Goal: Task Accomplishment & Management: Manage account settings

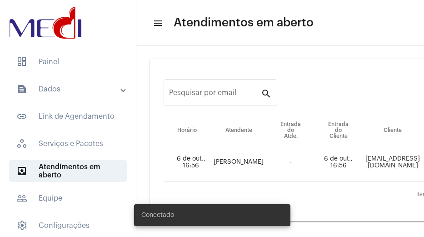
scroll to position [59, 0]
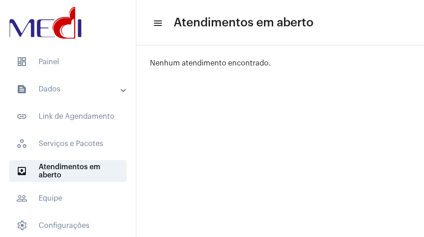
click at [86, 88] on mat-panel-title "text_snippet_outlined Dados" at bounding box center [68, 89] width 105 height 11
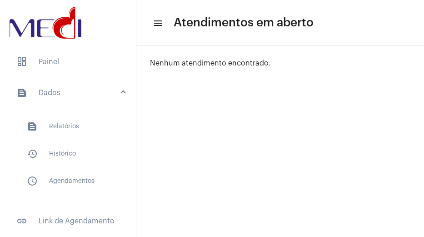
click at [86, 88] on mat-panel-title "text_snippet_outlined Dados" at bounding box center [68, 92] width 105 height 11
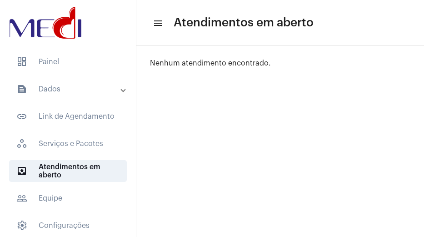
click at [86, 88] on mat-panel-title "text_snippet_outlined Dados" at bounding box center [68, 89] width 105 height 11
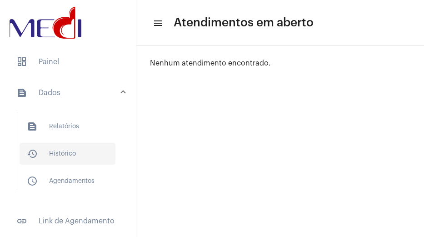
click at [45, 154] on span "history_outlined Histórico" at bounding box center [68, 154] width 96 height 22
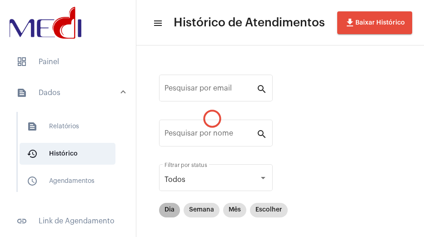
click at [170, 210] on mat-chip "Dia" at bounding box center [169, 210] width 21 height 15
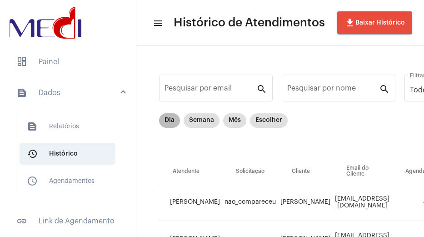
click at [170, 119] on mat-chip "Dia" at bounding box center [169, 120] width 21 height 15
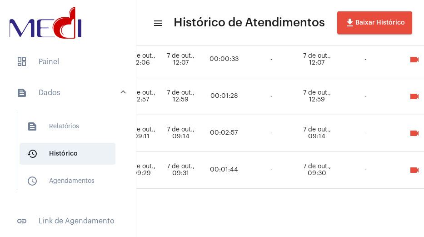
scroll to position [738, 703]
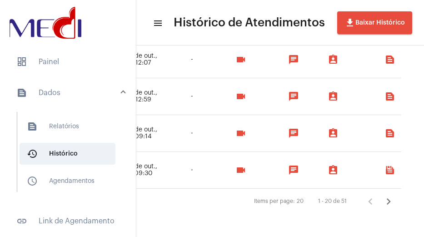
click at [386, 198] on icon "Próxima página" at bounding box center [388, 201] width 4 height 6
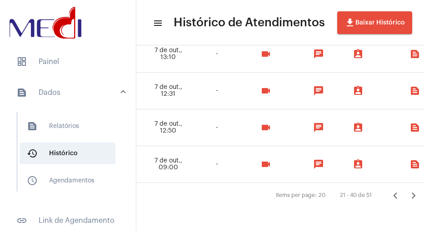
scroll to position [738, 689]
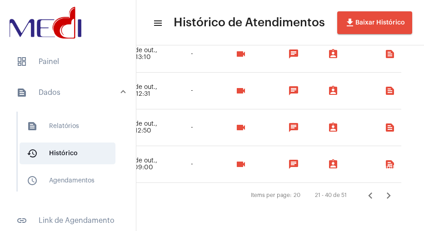
click at [384, 197] on icon "Próxima página" at bounding box center [388, 195] width 13 height 13
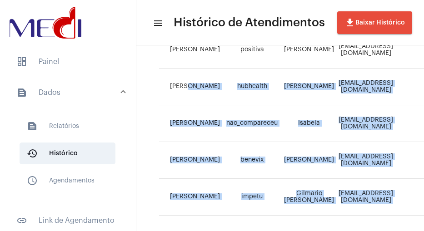
scroll to position [412, 0]
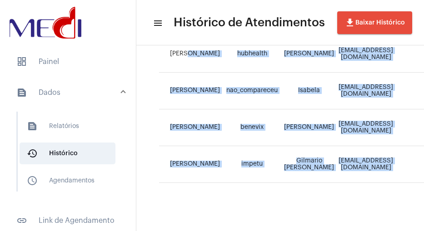
drag, startPoint x: 194, startPoint y: 224, endPoint x: 289, endPoint y: 228, distance: 95.5
click at [289, 228] on mat-sidenav-content "menu Histórico de Atendimentos file_download Baixar Histórico Pesquisar por ema…" at bounding box center [279, 115] width 287 height 231
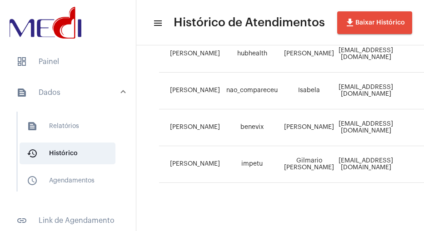
click at [46, 74] on mat-list "dashboard Painel text_snippet_outlined Dados text_snippet_outlined Relatórios h…" at bounding box center [68, 221] width 136 height 348
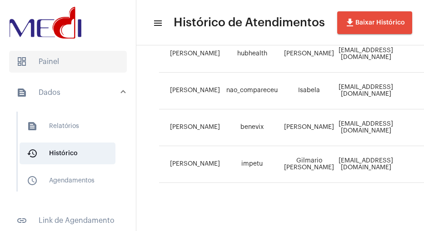
click at [44, 62] on span "dashboard Painel" at bounding box center [68, 62] width 118 height 22
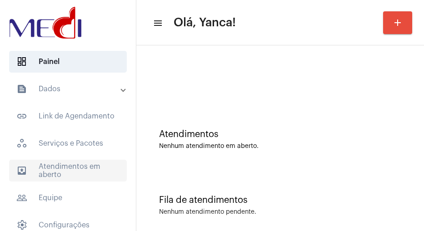
click at [59, 179] on span "outbox_outline Atendimentos em aberto" at bounding box center [68, 171] width 118 height 22
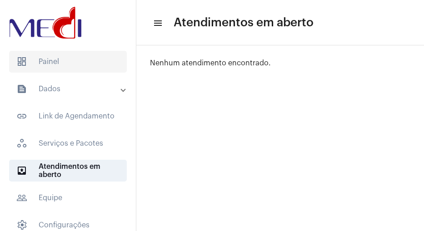
click at [60, 70] on span "dashboard Painel" at bounding box center [68, 62] width 118 height 22
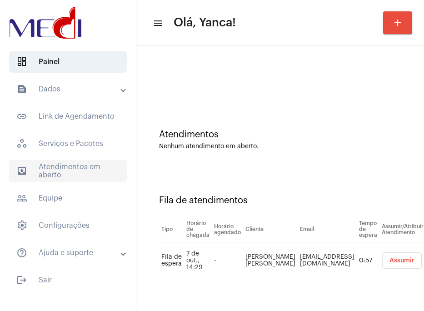
click at [57, 170] on span "outbox_outline Atendimentos em aberto" at bounding box center [68, 171] width 118 height 22
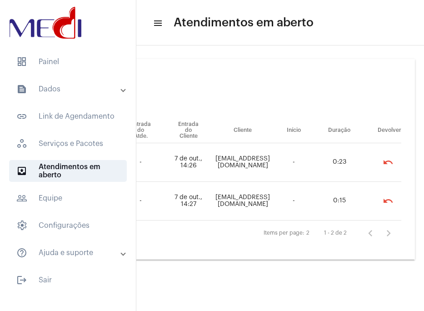
scroll to position [0, 186]
click at [387, 160] on mat-icon "undo" at bounding box center [387, 162] width 11 height 11
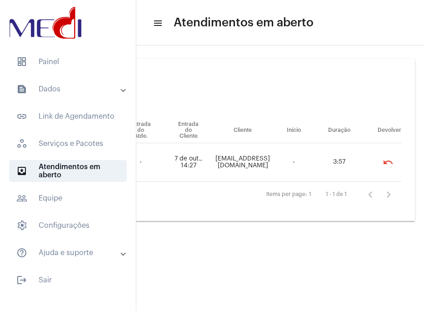
drag, startPoint x: 288, startPoint y: 303, endPoint x: 177, endPoint y: 243, distance: 126.6
click at [183, 236] on mat-sidenav-content "menu Atendimentos em aberto Pesquisar por email search Horário Atendente Entrad…" at bounding box center [279, 155] width 287 height 311
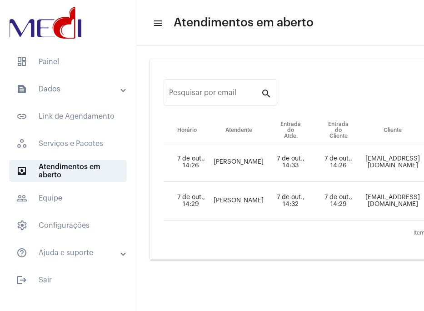
click at [387, 165] on td "[EMAIL_ADDRESS][DOMAIN_NAME]" at bounding box center [392, 162] width 61 height 39
copy td "[EMAIL_ADDRESS][DOMAIN_NAME]"
click at [330, 245] on div "Items per page: 2 1 - 2 de 2" at bounding box center [356, 232] width 387 height 25
